Goal: Task Accomplishment & Management: Complete application form

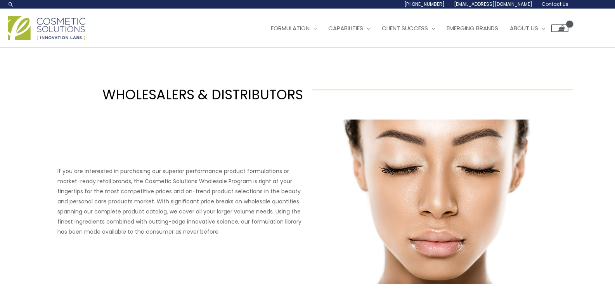
drag, startPoint x: 556, startPoint y: 98, endPoint x: 421, endPoint y: 159, distance: 148.0
click at [421, 48] on header "Search... 1.888.883.0540 info@naturalskincare.com Contact Us Main Menu Formulat…" at bounding box center [307, 24] width 615 height 48
click at [0, 0] on span "Contact Us" at bounding box center [0, 0] width 0 height 0
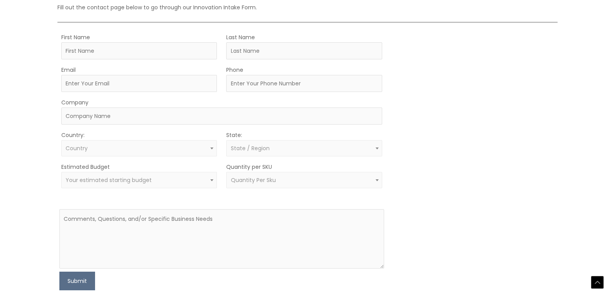
scroll to position [217, 0]
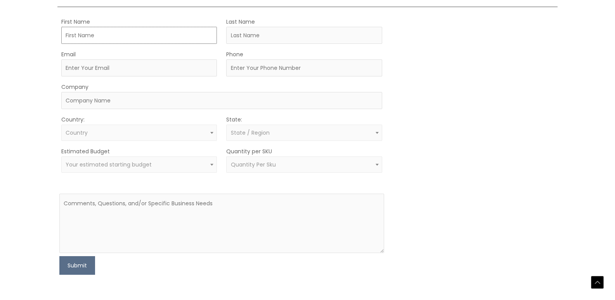
click at [133, 44] on input "First Name" at bounding box center [139, 35] width 156 height 17
type input "[PERSON_NAME]"
type input "[EMAIL_ADDRESS][DOMAIN_NAME]"
type input "3399702816"
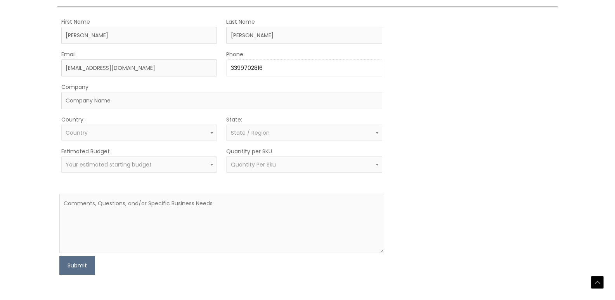
type input "Wmartin&sons"
select select "[GEOGRAPHIC_DATA]"
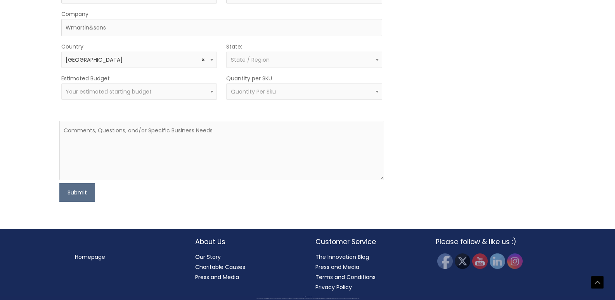
select select "[US_STATE]"
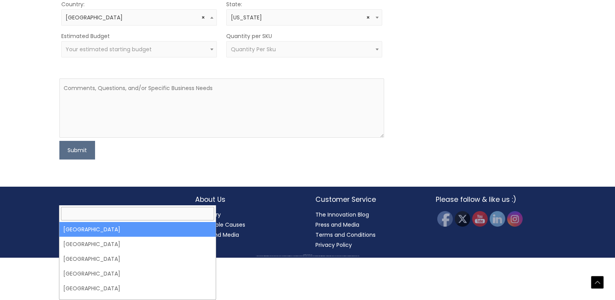
click at [159, 21] on span "× [GEOGRAPHIC_DATA]" at bounding box center [139, 17] width 147 height 7
click at [265, 26] on span "× [US_STATE]" at bounding box center [304, 17] width 156 height 16
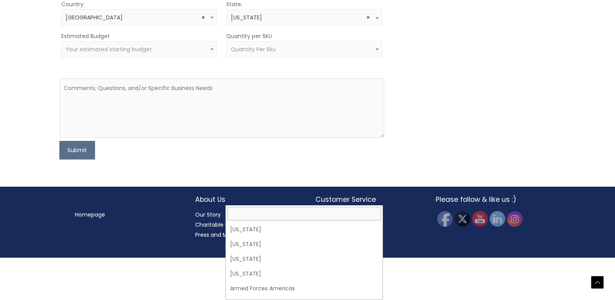
scroll to position [88, 0]
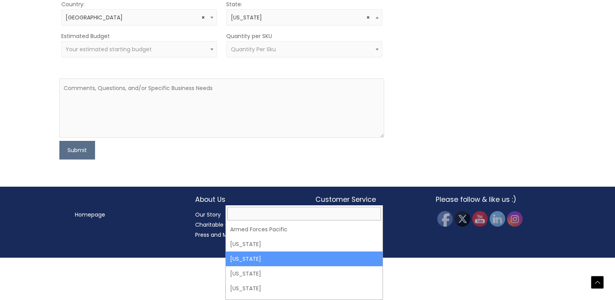
click at [265, 26] on span "× [US_STATE]" at bounding box center [304, 17] width 156 height 16
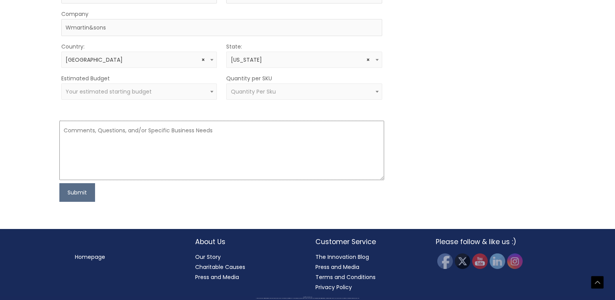
click at [185, 180] on textarea at bounding box center [221, 150] width 325 height 59
click at [156, 180] on textarea at bounding box center [221, 150] width 325 height 59
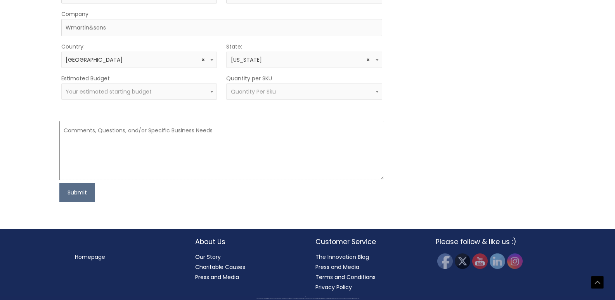
click at [156, 180] on textarea at bounding box center [221, 150] width 325 height 59
paste textarea "Hi I would like to purchase your product. Do you allow pick up via Courier Comp…"
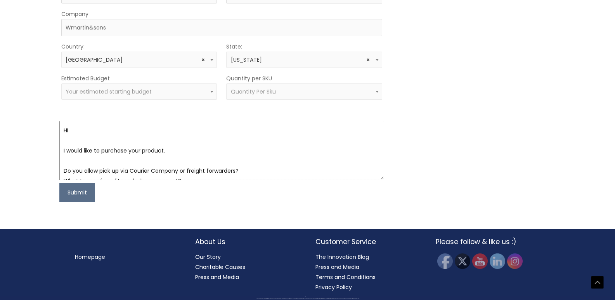
scroll to position [96, 0]
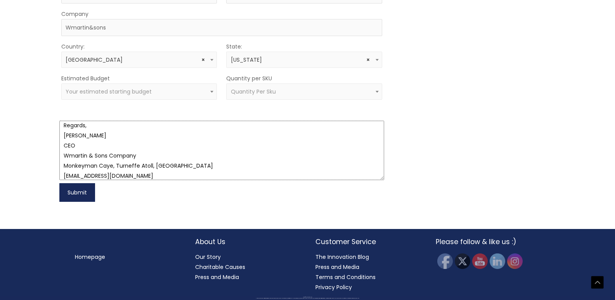
type textarea "Hi I would like to purchase your product. Do you allow pick up via Courier Comp…"
click at [86, 202] on button "Submit" at bounding box center [77, 192] width 36 height 19
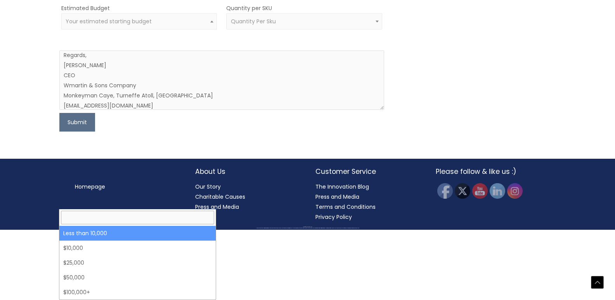
click at [189, 25] on span "Your estimated starting budget" at bounding box center [139, 21] width 147 height 7
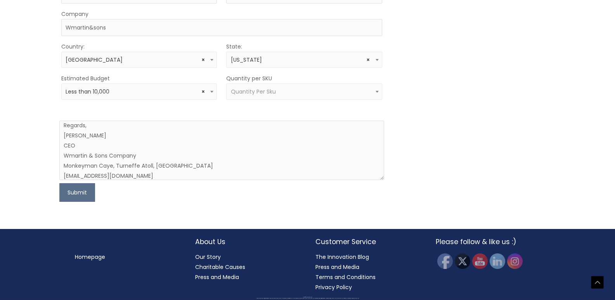
click at [167, 95] on span "× Less than 10,000" at bounding box center [139, 91] width 147 height 7
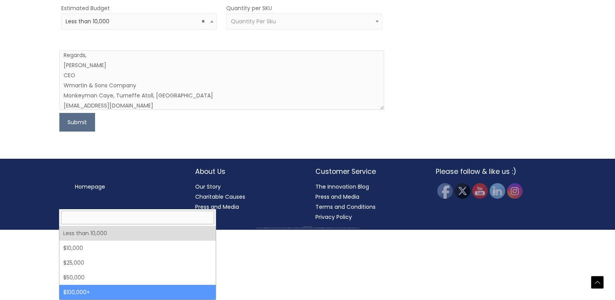
select select "100000+"
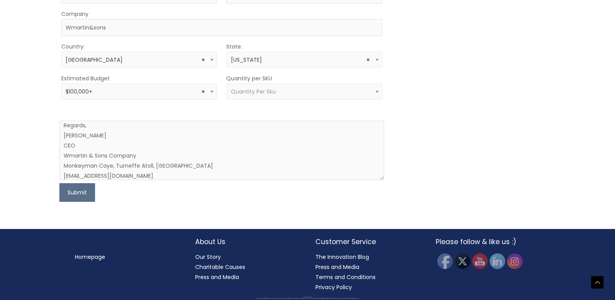
click at [239, 95] on span "Quantity Per Sku" at bounding box center [253, 92] width 45 height 8
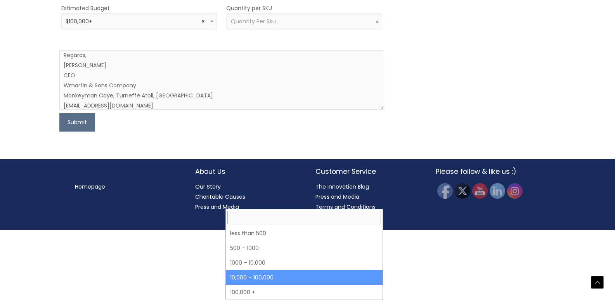
select select "5"
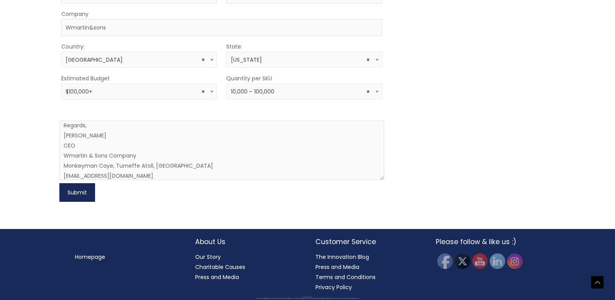
click at [74, 202] on button "Submit" at bounding box center [77, 192] width 36 height 19
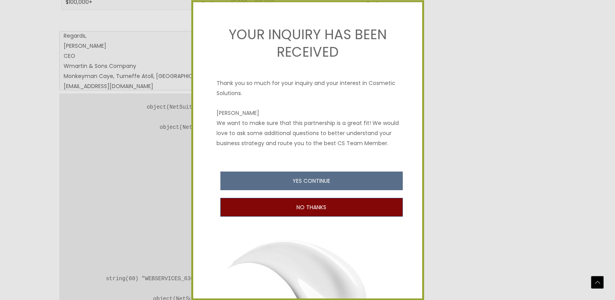
click at [353, 217] on button "NO THANKS" at bounding box center [311, 207] width 182 height 19
